Goal: Find specific page/section: Find specific page/section

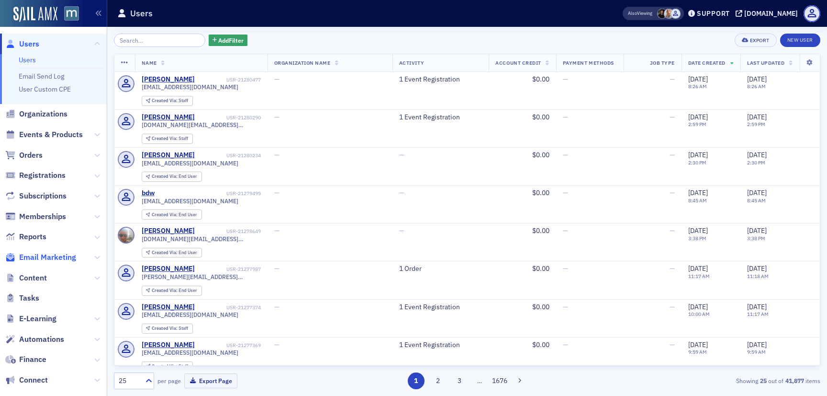
click at [33, 256] on span "Email Marketing" at bounding box center [47, 257] width 57 height 11
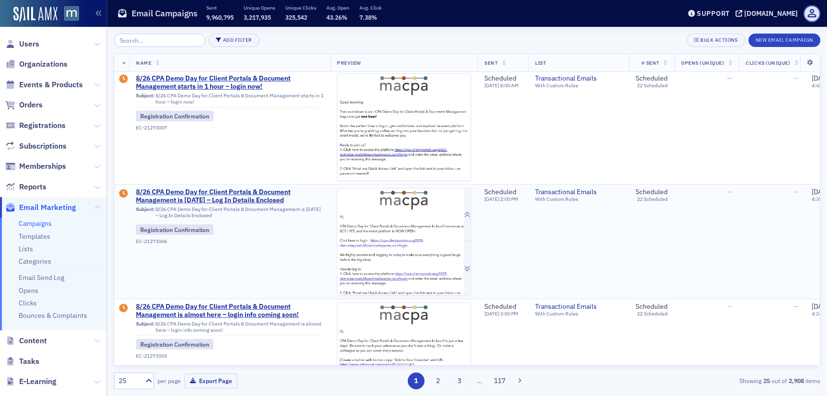
scroll to position [111, 0]
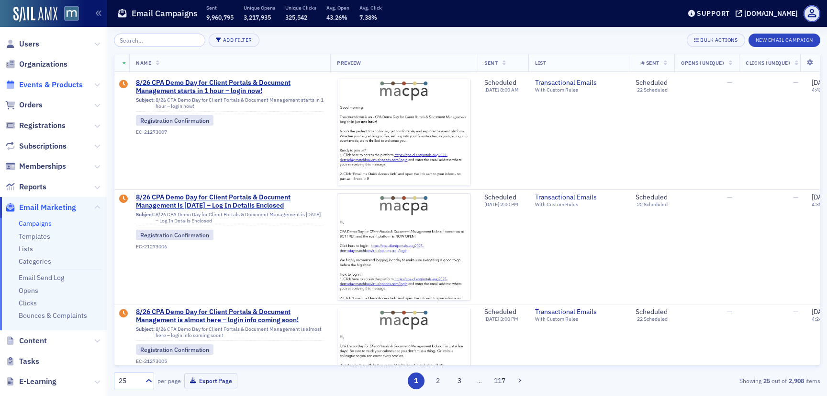
click at [49, 86] on span "Events & Products" at bounding box center [51, 84] width 64 height 11
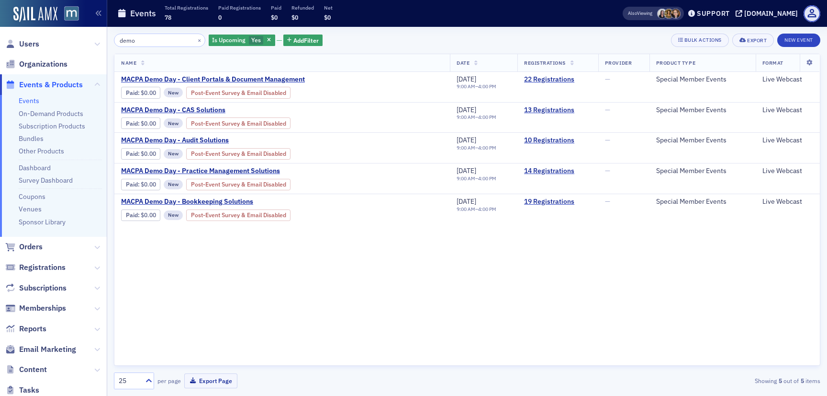
type input "demo"
click at [48, 349] on span "Email Marketing" at bounding box center [47, 349] width 57 height 11
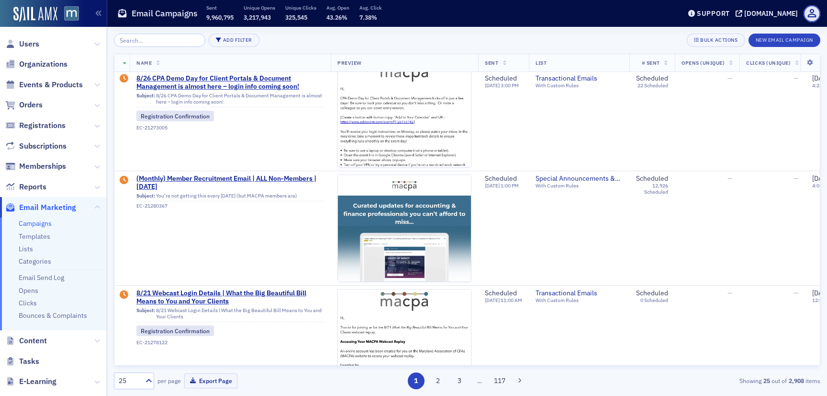
scroll to position [502, 0]
